Goal: Transaction & Acquisition: Purchase product/service

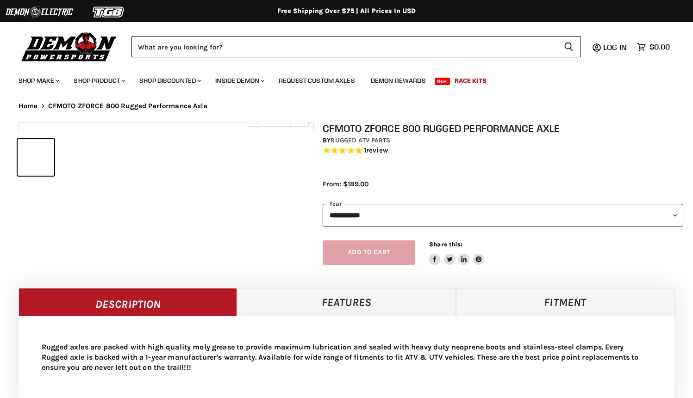
select select "******"
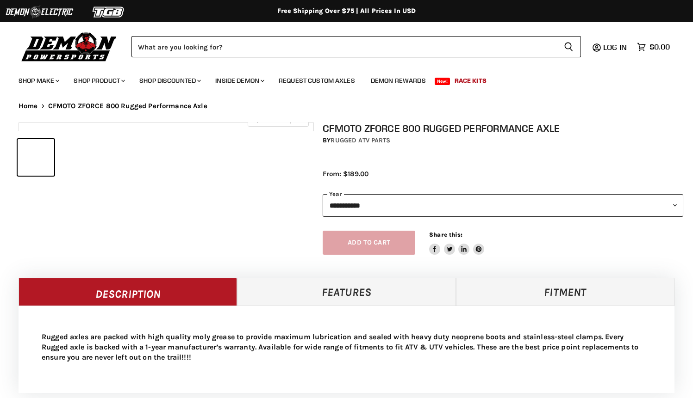
select select "******"
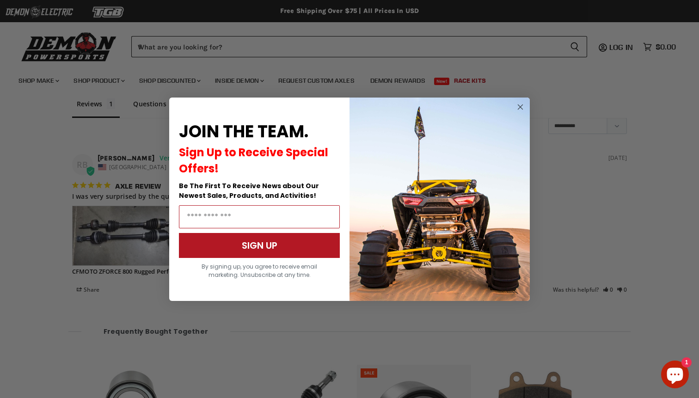
scroll to position [761, 0]
